Goal: Transaction & Acquisition: Purchase product/service

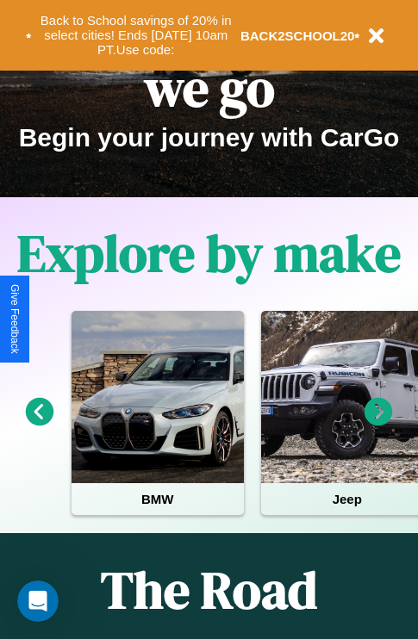
scroll to position [265, 0]
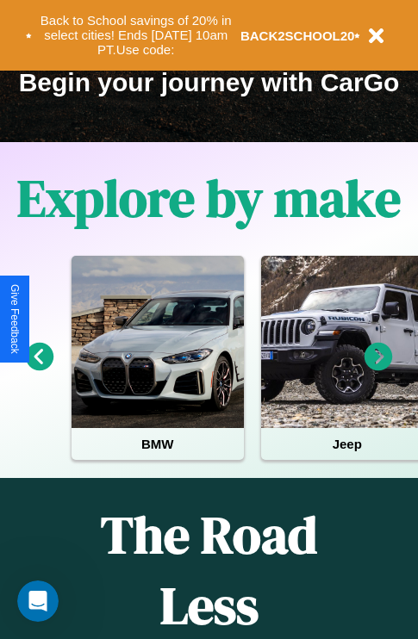
click at [378, 369] on icon at bounding box center [378, 357] width 28 height 28
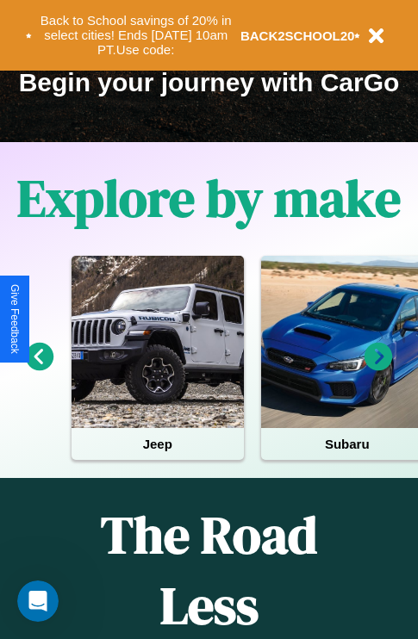
click at [39, 369] on icon at bounding box center [40, 357] width 28 height 28
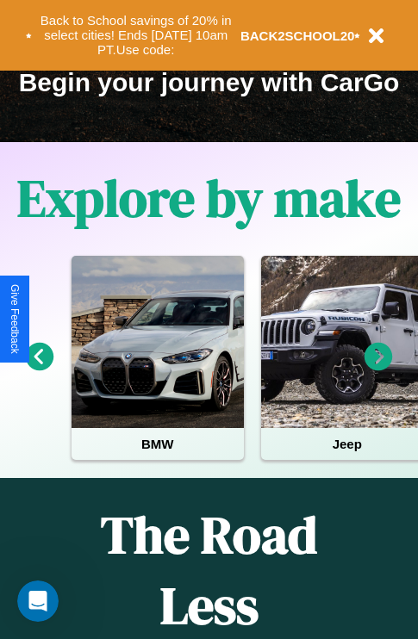
click at [378, 369] on icon at bounding box center [378, 357] width 28 height 28
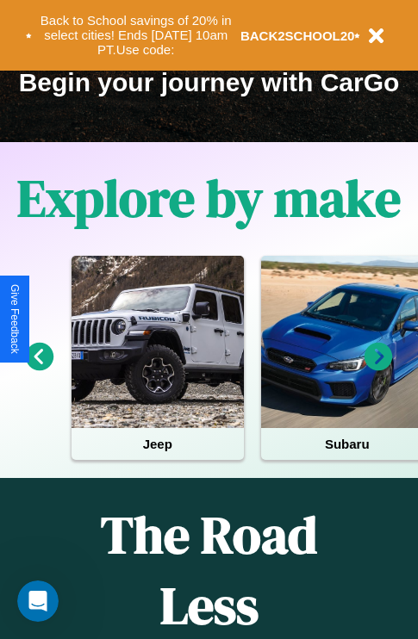
click at [378, 369] on icon at bounding box center [378, 357] width 28 height 28
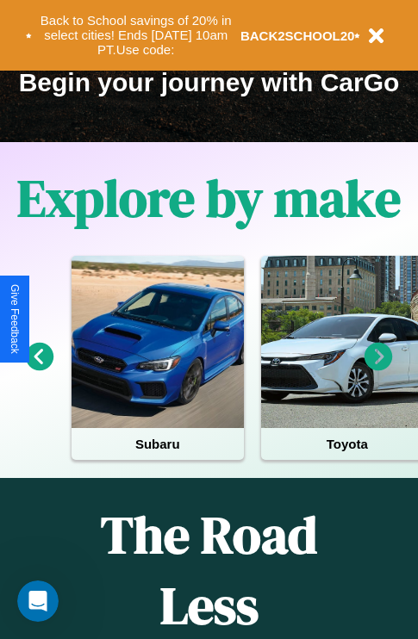
click at [378, 369] on icon at bounding box center [378, 357] width 28 height 28
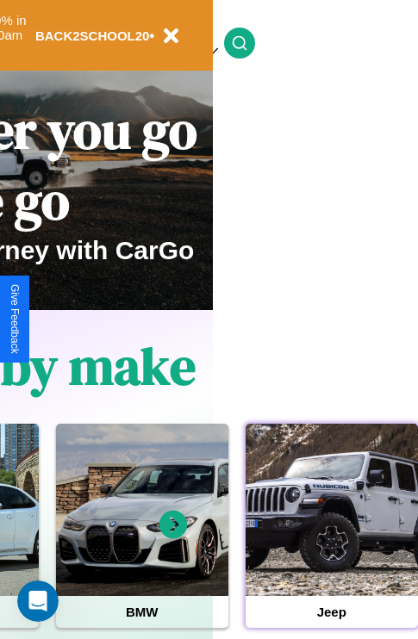
click at [331, 537] on div at bounding box center [331, 510] width 172 height 172
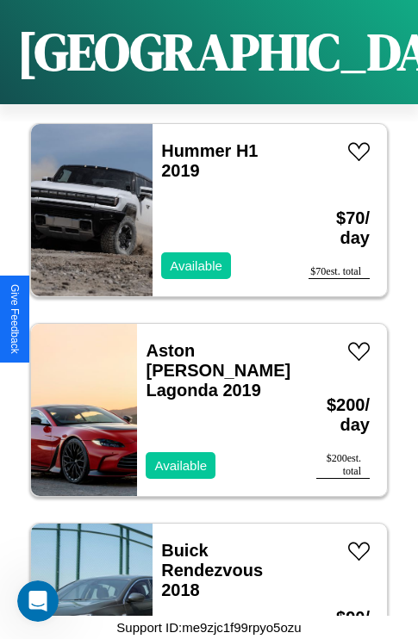
scroll to position [8258, 0]
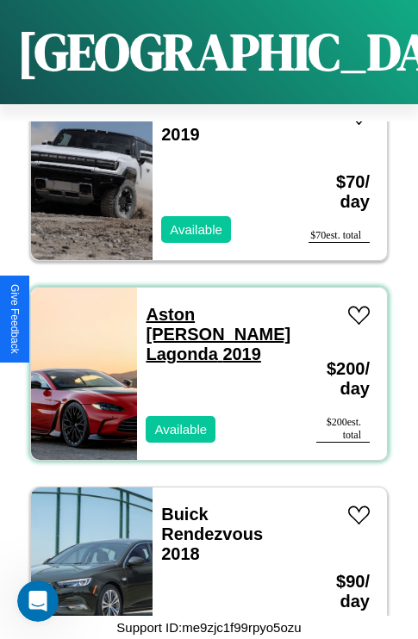
click at [208, 305] on link "Aston Martin Lagonda 2019" at bounding box center [218, 334] width 145 height 59
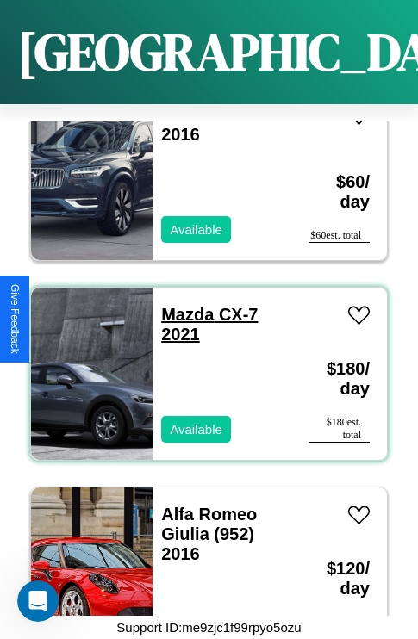
click at [182, 305] on link "Mazda CX-7 2021" at bounding box center [209, 324] width 96 height 39
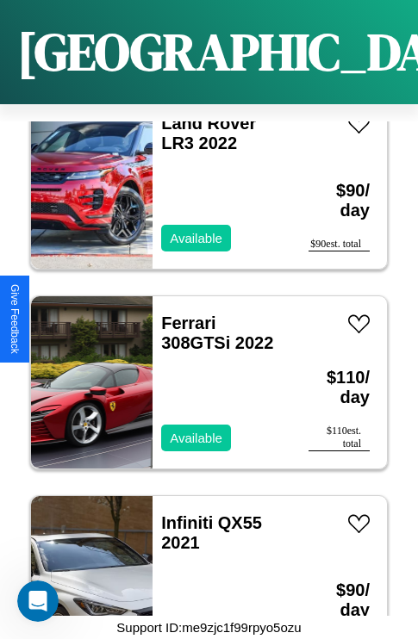
scroll to position [3262, 0]
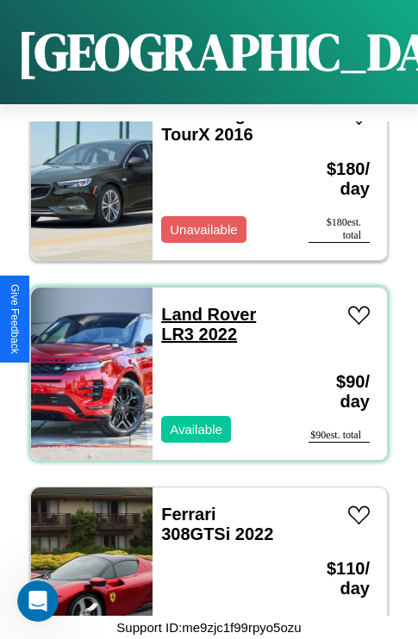
click at [203, 305] on link "Land Rover LR3 2022" at bounding box center [208, 324] width 95 height 39
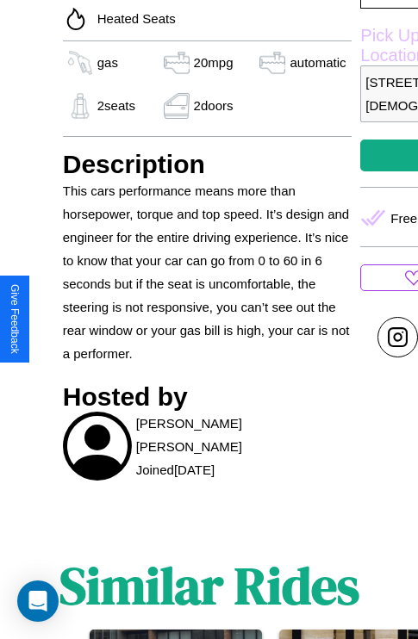
scroll to position [604, 0]
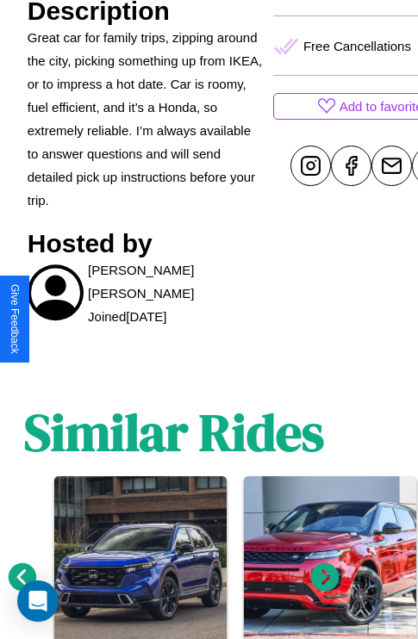
scroll to position [839, 26]
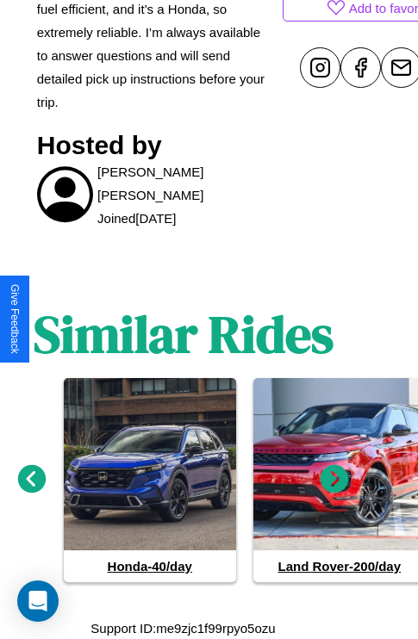
click at [334, 479] on icon at bounding box center [334, 479] width 28 height 28
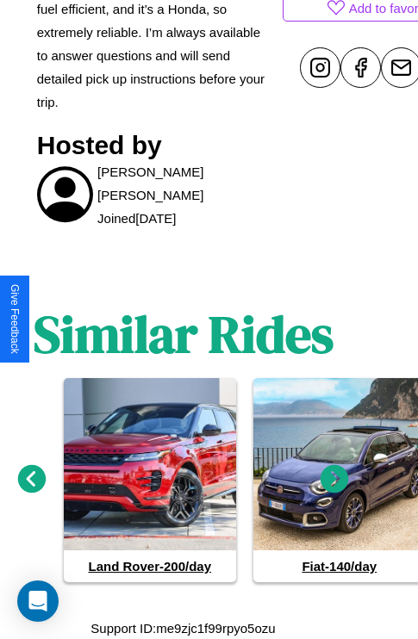
click at [334, 479] on icon at bounding box center [334, 479] width 28 height 28
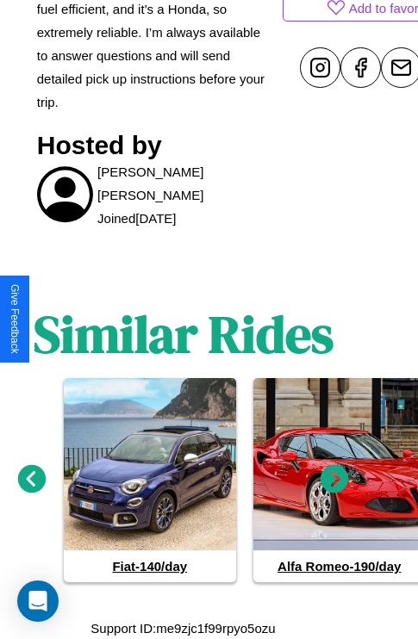
click at [334, 479] on icon at bounding box center [334, 479] width 28 height 28
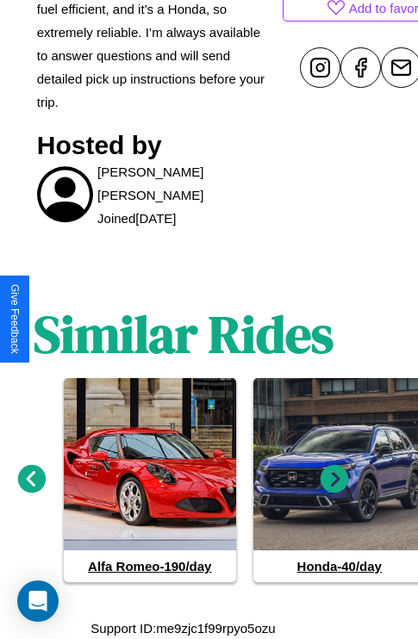
click at [31, 479] on icon at bounding box center [32, 479] width 28 height 28
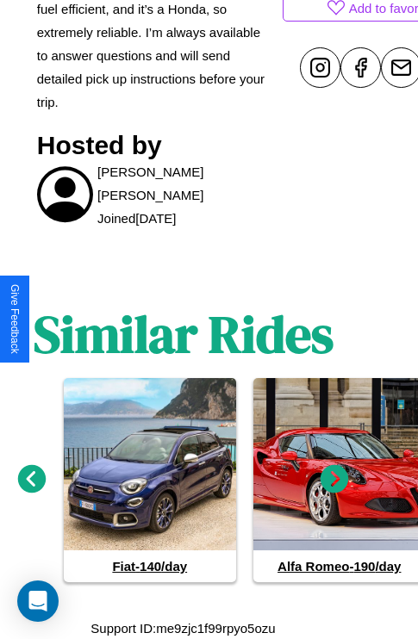
click at [334, 479] on icon at bounding box center [334, 479] width 28 height 28
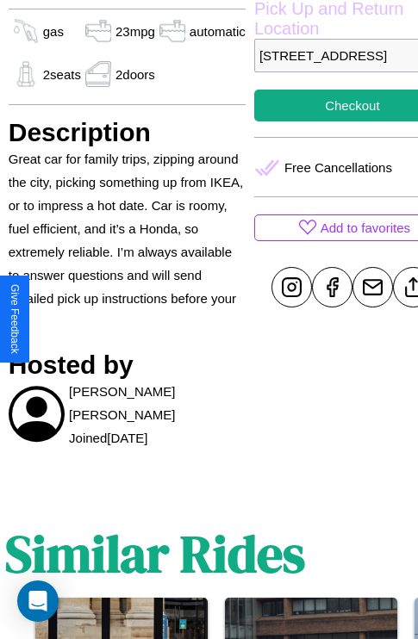
scroll to position [610, 55]
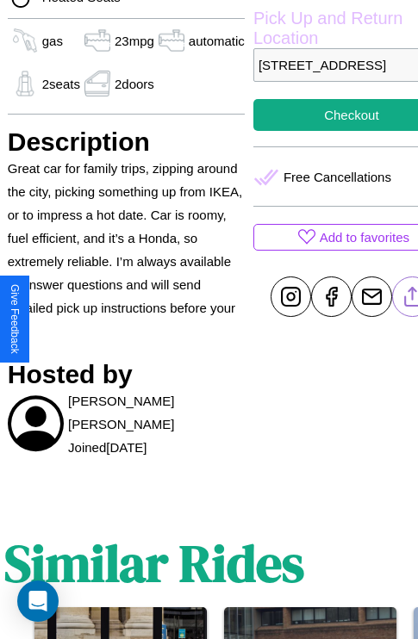
click at [412, 300] on line at bounding box center [412, 294] width 0 height 12
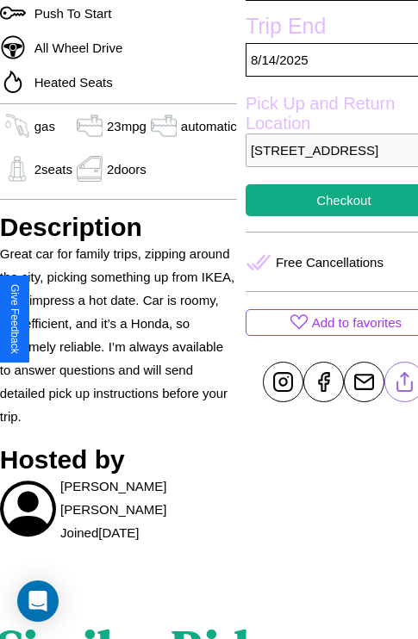
scroll to position [428, 72]
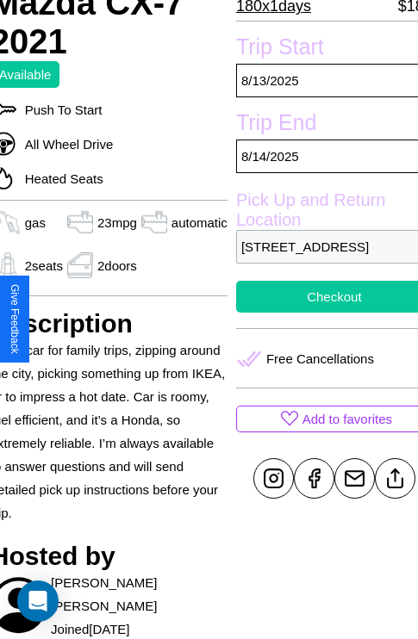
click at [320, 313] on button "Checkout" at bounding box center [334, 297] width 196 height 32
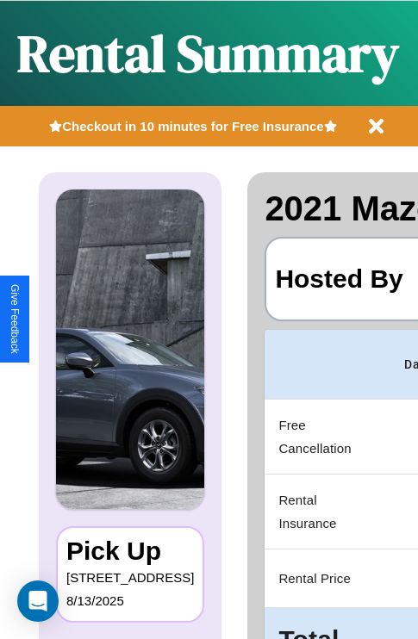
scroll to position [0, 326]
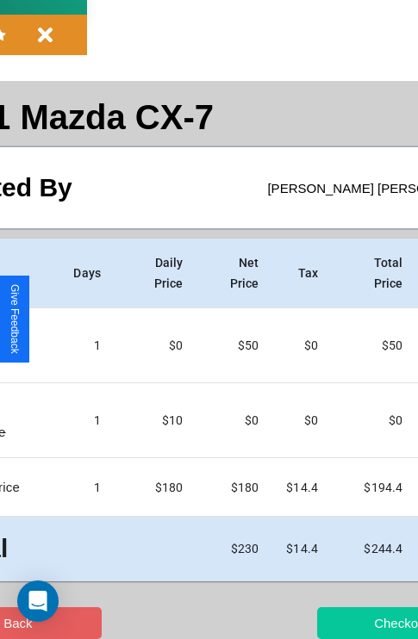
click at [333, 623] on button "Checkout" at bounding box center [401, 623] width 168 height 32
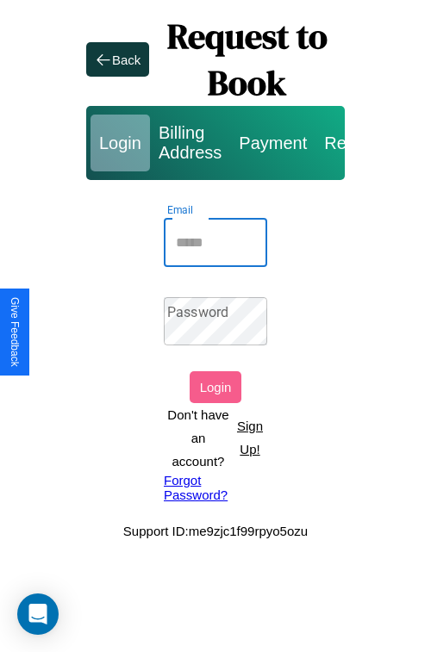
click at [215, 242] on input "Email" at bounding box center [215, 243] width 103 height 48
type input "**********"
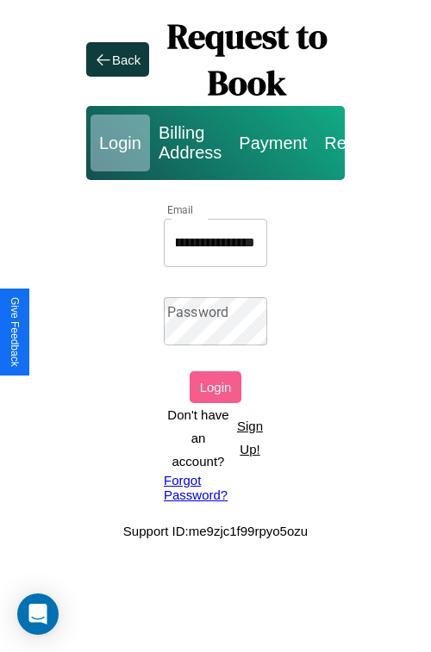
scroll to position [0, 0]
click at [215, 487] on link "Forgot Password?" at bounding box center [215, 487] width 103 height 29
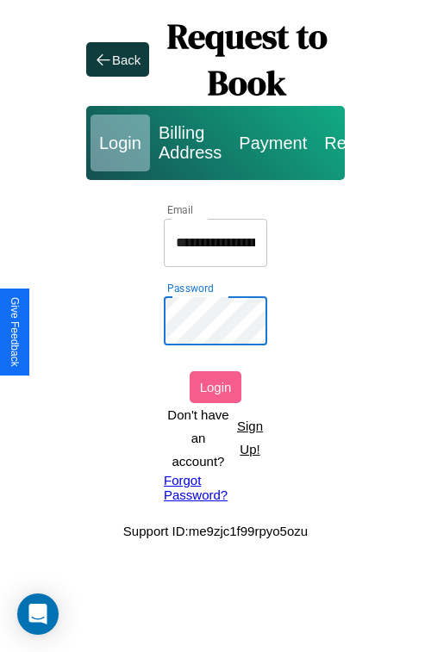
scroll to position [0, 96]
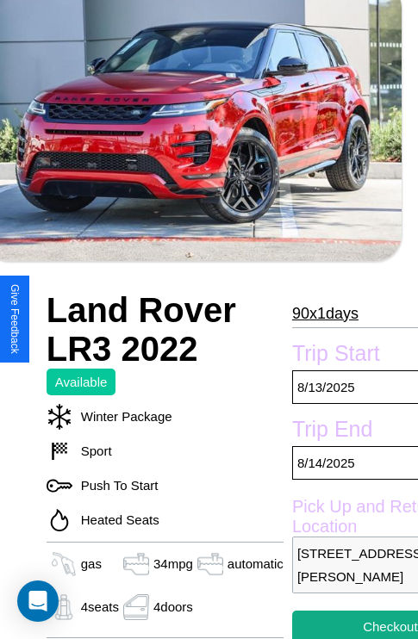
scroll to position [394, 72]
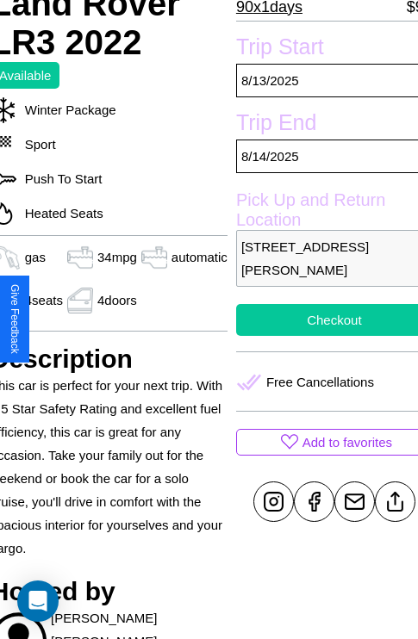
click at [320, 320] on button "Checkout" at bounding box center [334, 320] width 196 height 32
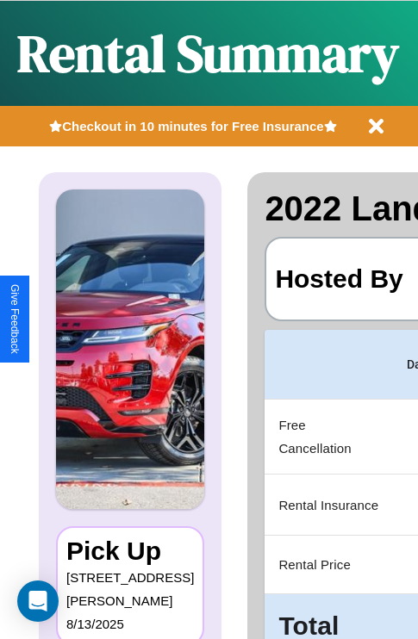
scroll to position [0, 326]
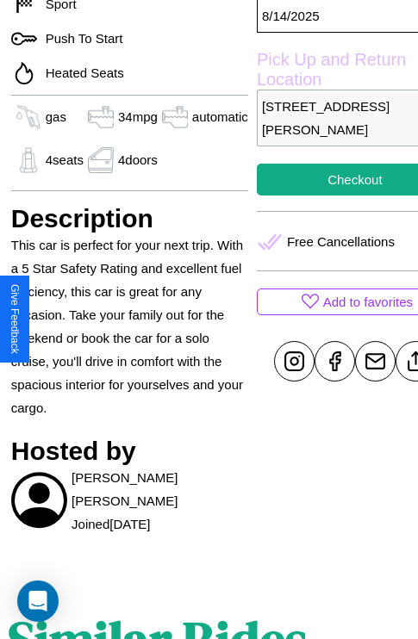
scroll to position [576, 55]
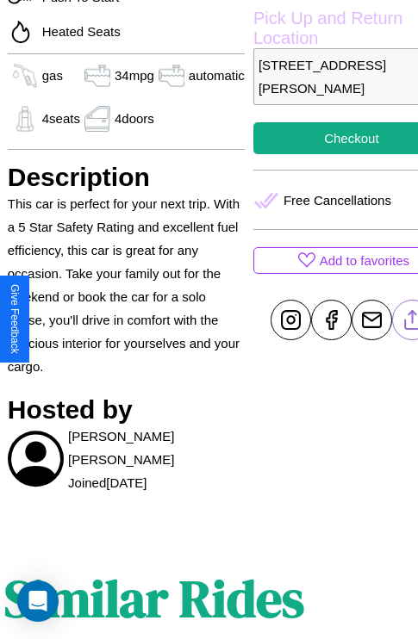
click at [412, 320] on line at bounding box center [412, 317] width 0 height 12
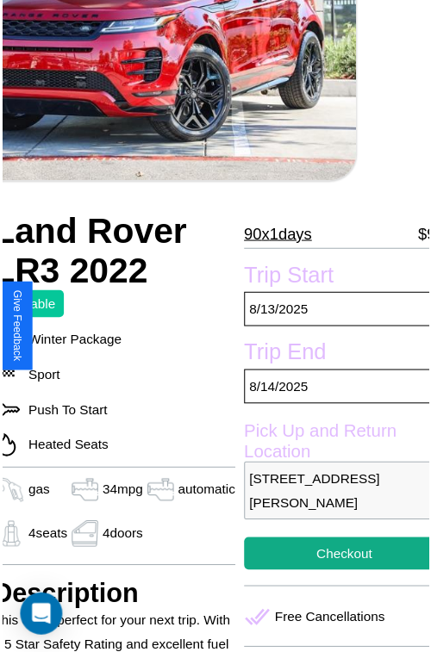
scroll to position [155, 72]
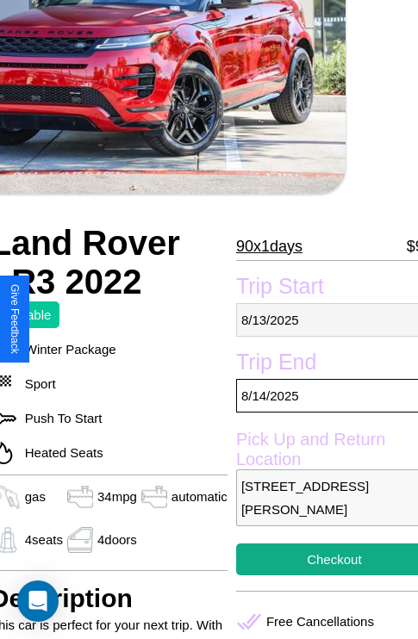
click at [320, 320] on p "[DATE]" at bounding box center [334, 320] width 196 height 34
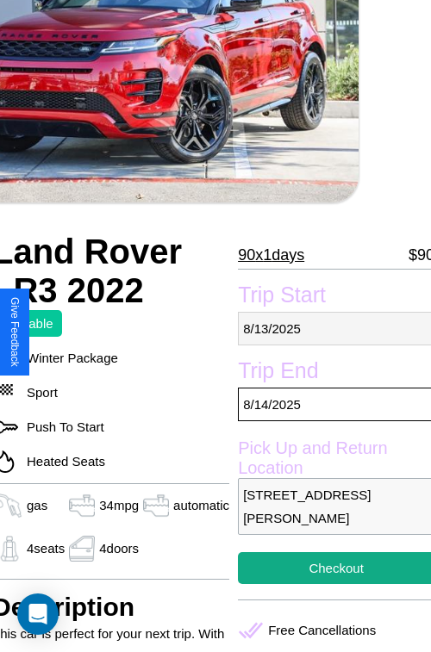
select select "*"
select select "****"
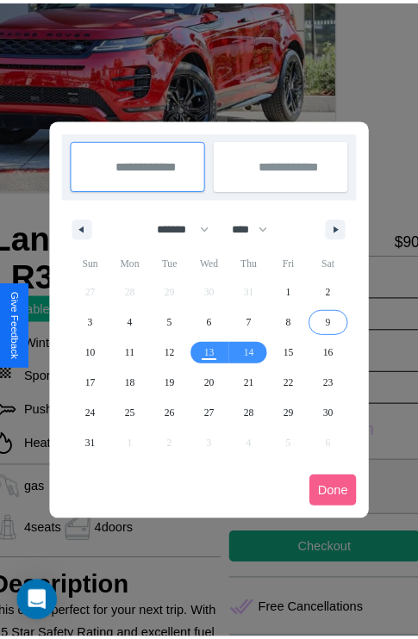
scroll to position [0, 72]
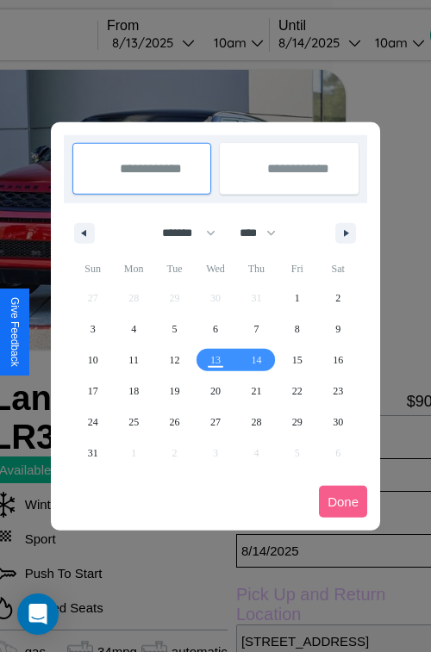
click at [177, 42] on div at bounding box center [215, 326] width 431 height 652
